Goal: Navigation & Orientation: Find specific page/section

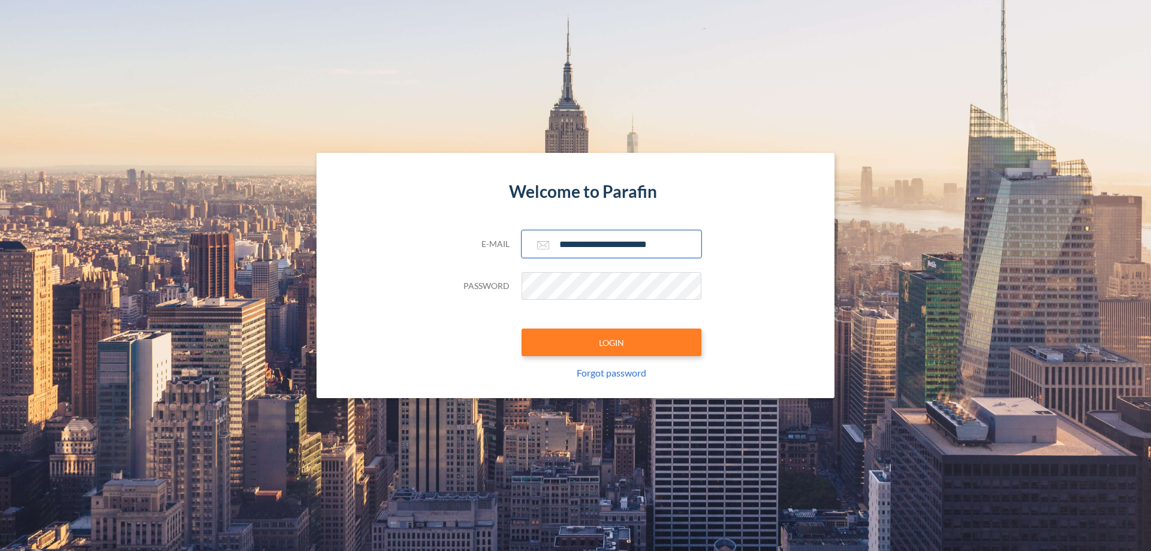
type input "**********"
click at [611, 342] on button "LOGIN" at bounding box center [611, 342] width 180 height 28
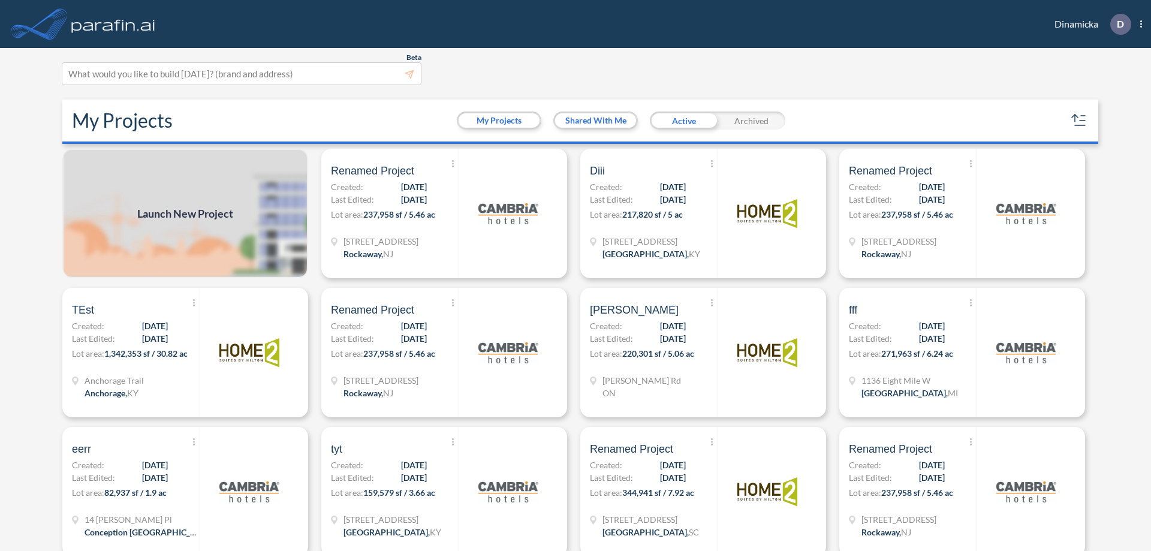
scroll to position [3, 0]
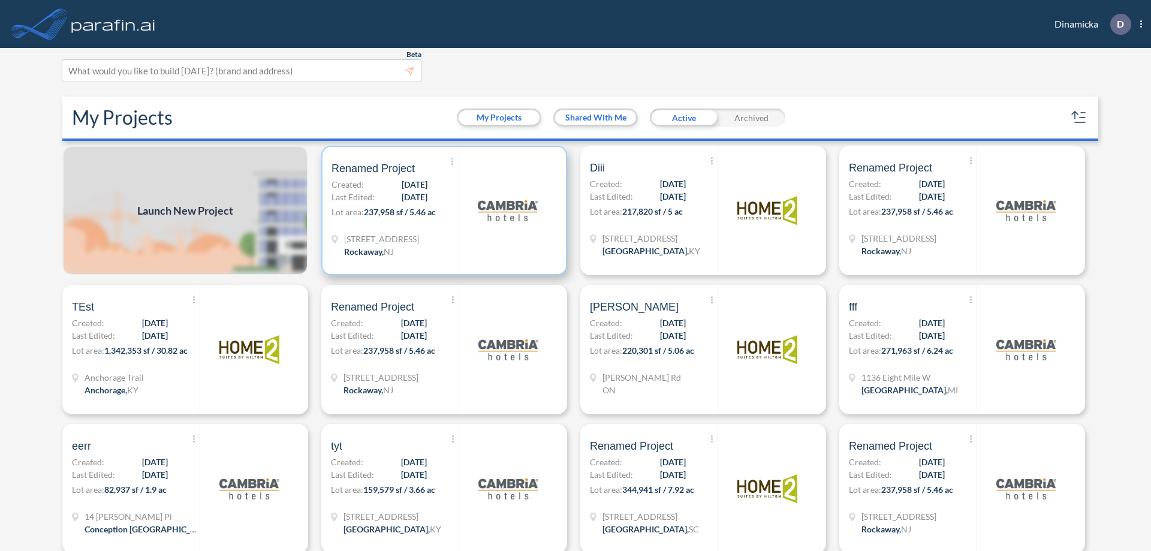
click at [442, 210] on p "Lot area: 237,958 sf / 5.46 ac" at bounding box center [394, 214] width 127 height 17
